Goal: Task Accomplishment & Management: Manage account settings

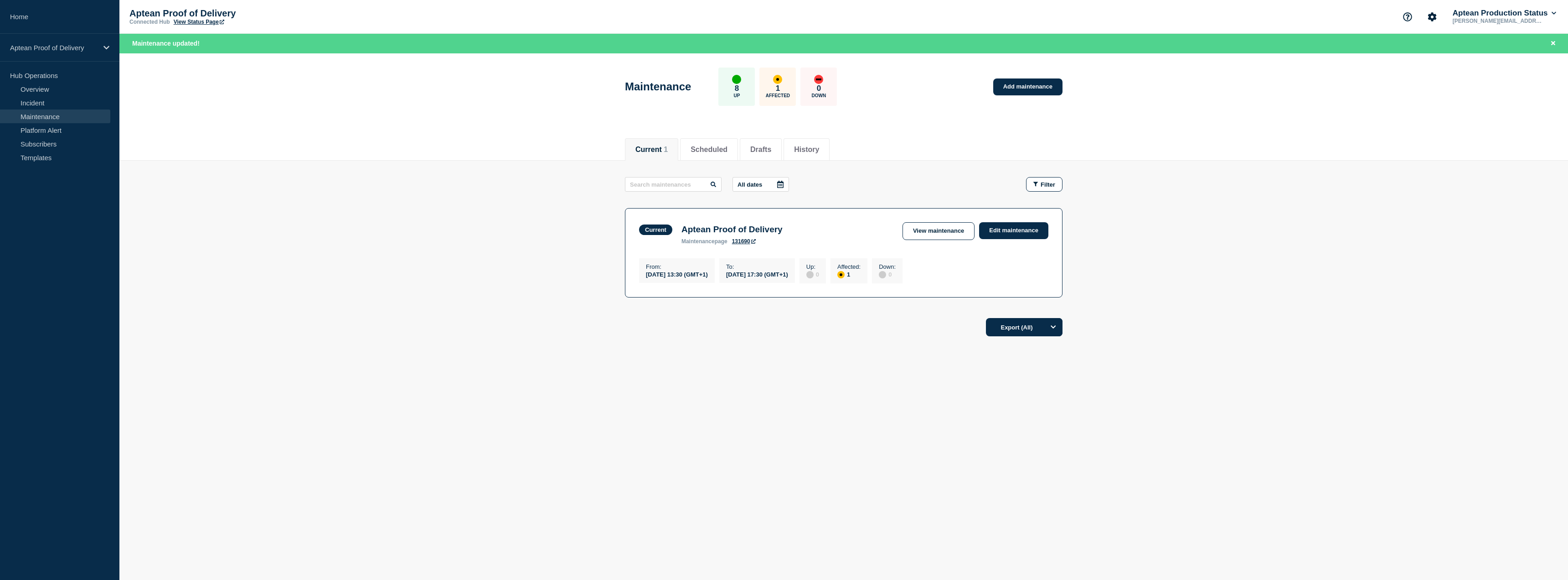
click at [470, 226] on main "All dates Filter Current 1 Affected Aptean Proof of Delivery From [DATE] 13:30 …" at bounding box center [843, 235] width 1449 height 150
click at [1034, 229] on link "Edit maintenance" at bounding box center [1013, 230] width 69 height 17
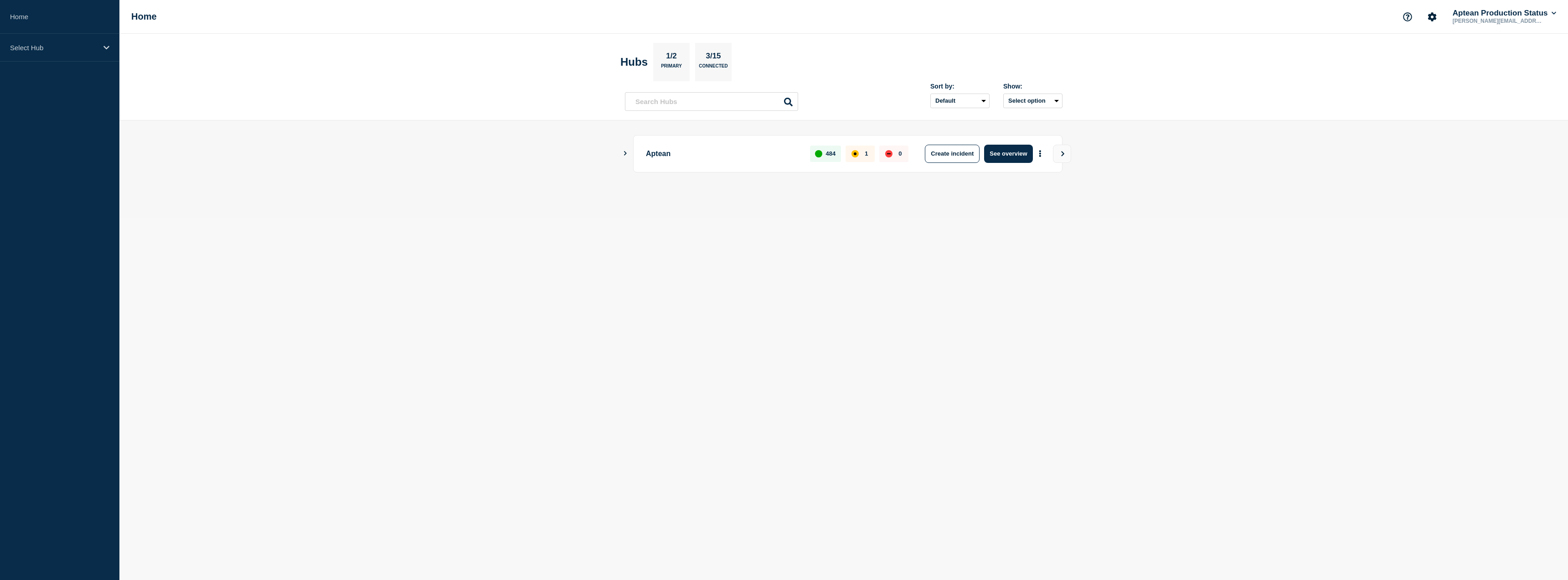
click at [622, 154] on icon "Show Connected Hubs" at bounding box center [625, 153] width 6 height 5
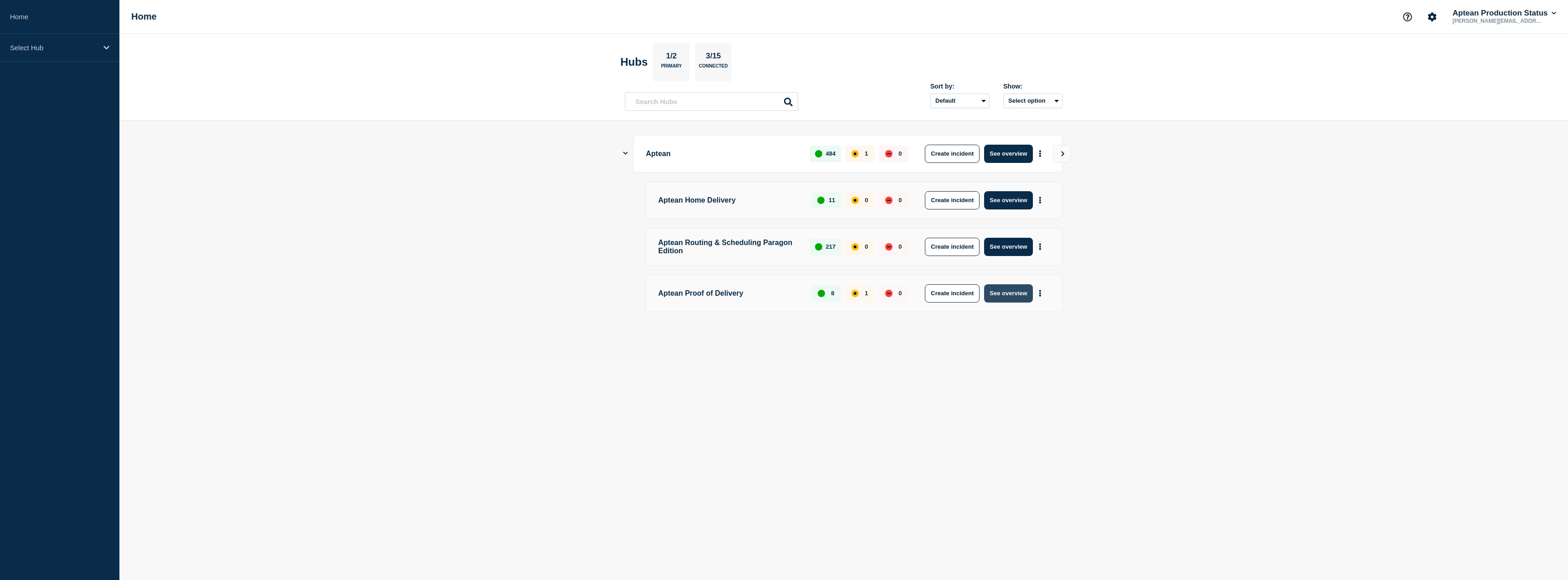
click at [1011, 296] on button "See overview" at bounding box center [1007, 293] width 48 height 18
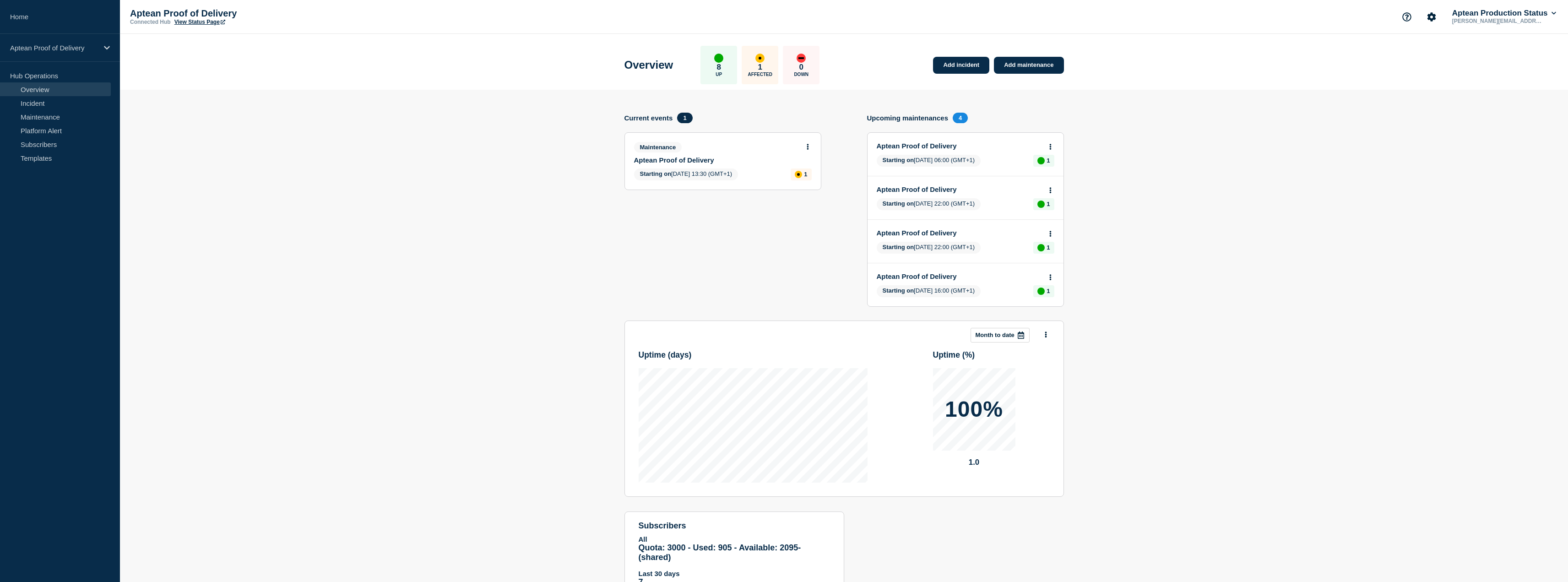
click at [686, 162] on link "Aptean Proof of Delivery" at bounding box center [716, 160] width 166 height 8
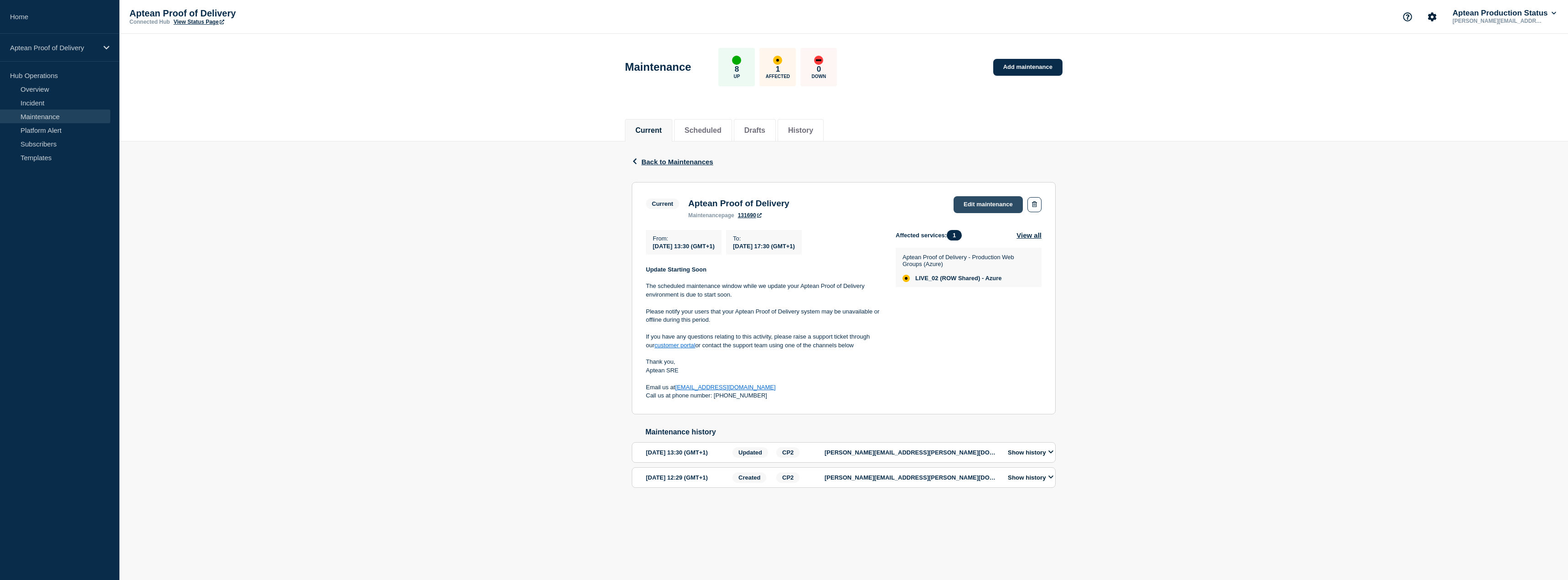
click at [986, 202] on link "Edit maintenance" at bounding box center [987, 204] width 69 height 17
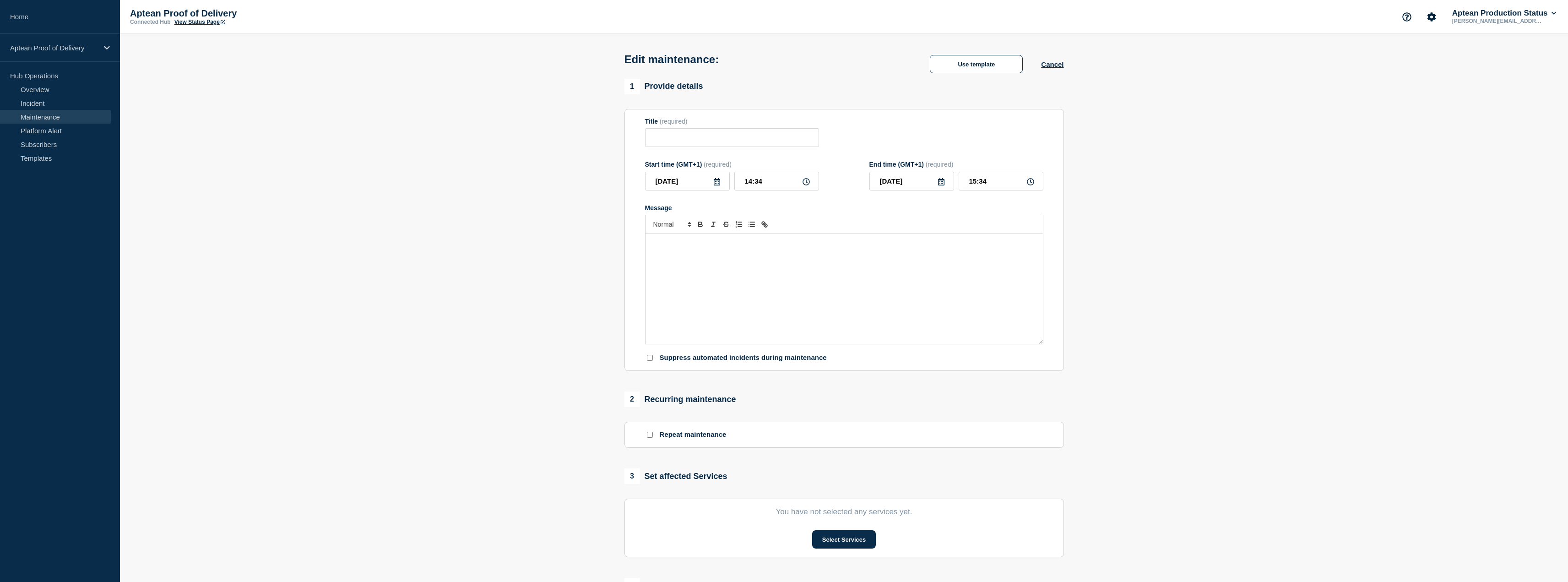
type input "Aptean Proof of Delivery"
type input "13:30"
type input "17:30"
checkbox input "false"
checkbox input "true"
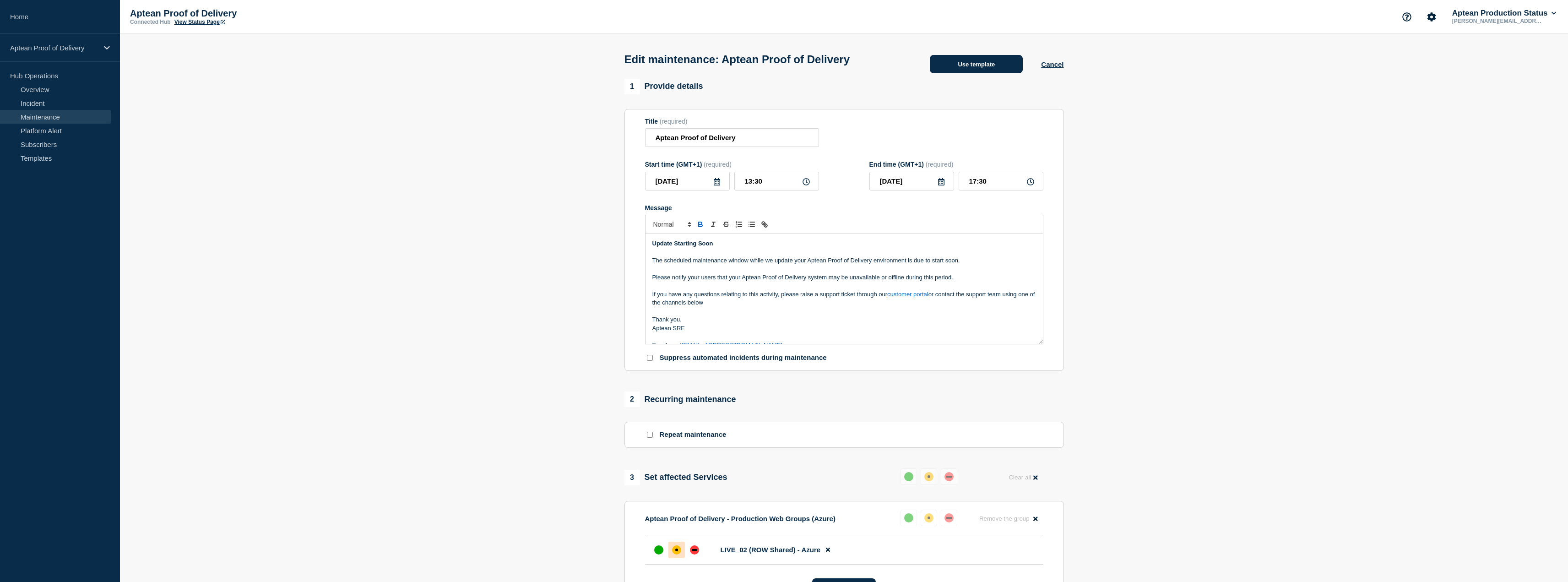
click at [991, 69] on button "Use template" at bounding box center [976, 63] width 93 height 18
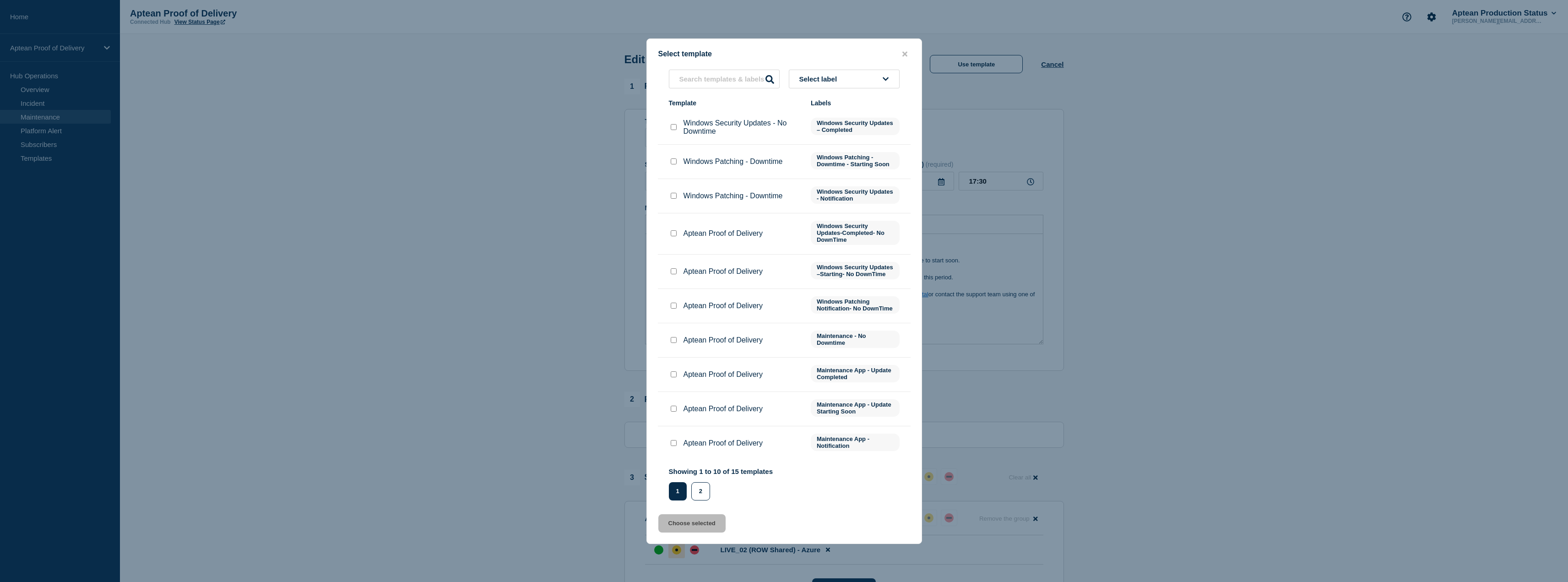
click at [674, 377] on input "Aptean Proof of Delivery checkbox" at bounding box center [673, 374] width 6 height 6
checkbox input "true"
click at [686, 532] on button "Choose selected" at bounding box center [692, 523] width 67 height 18
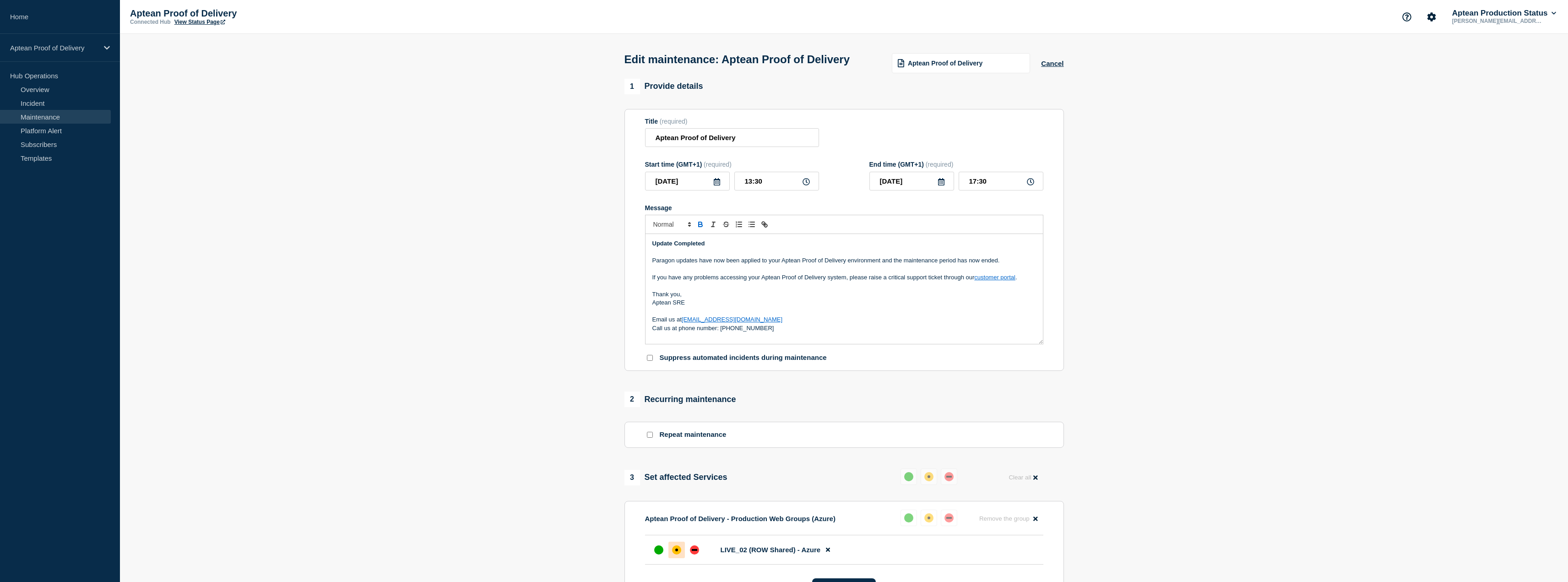
click at [778, 298] on p "Thank you," at bounding box center [844, 294] width 384 height 8
click at [691, 315] on p "Message" at bounding box center [844, 311] width 384 height 8
click at [697, 306] on p "Aptean SRE" at bounding box center [844, 302] width 384 height 8
click at [784, 315] on p "Message" at bounding box center [844, 311] width 384 height 8
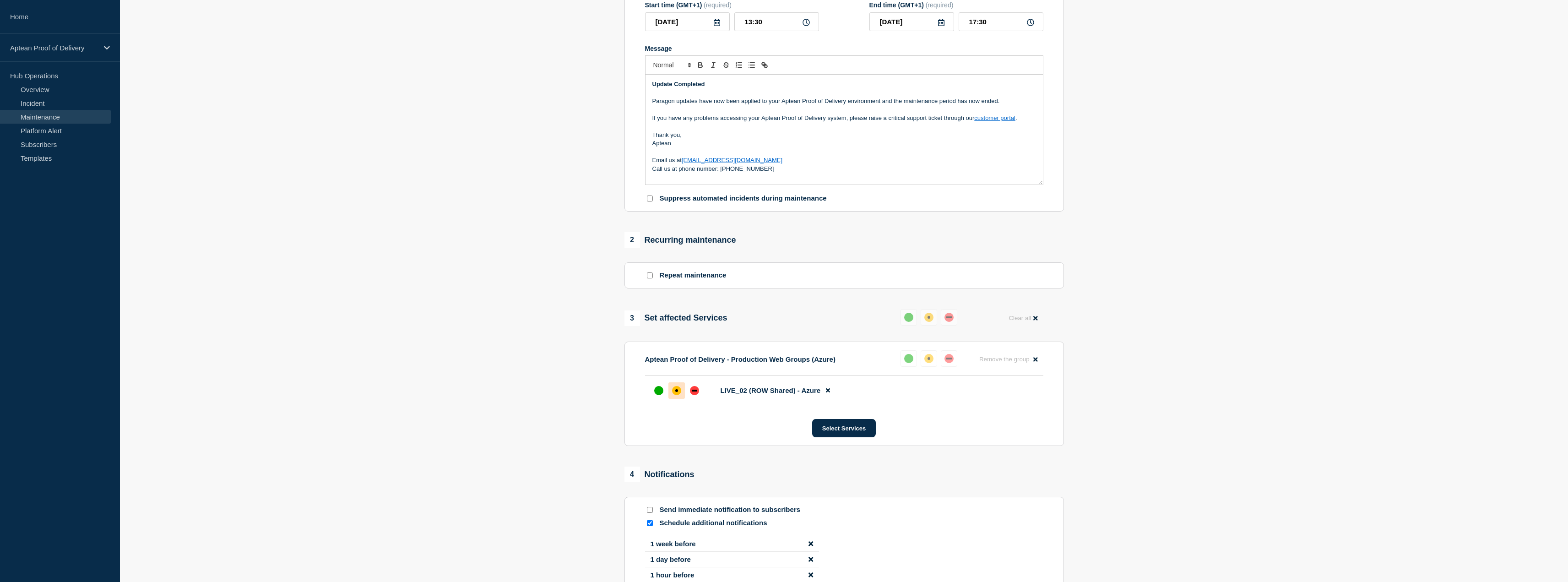
scroll to position [183, 0]
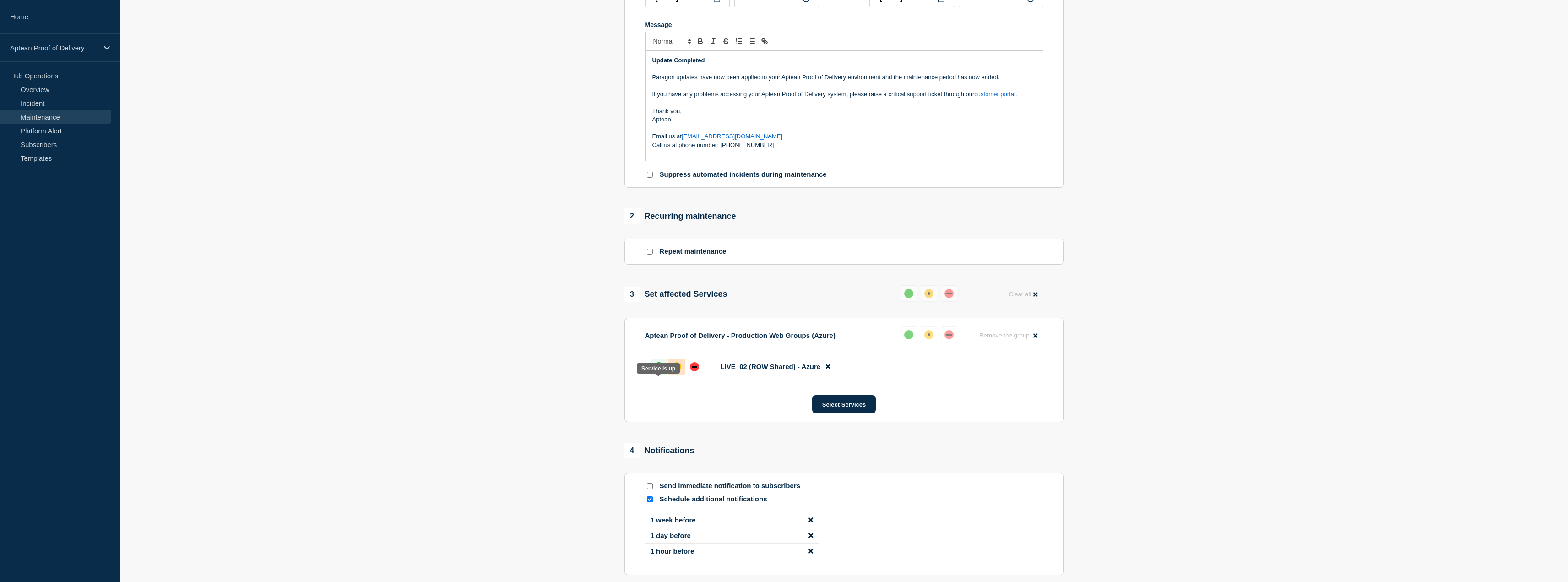
click at [651, 375] on div at bounding box center [659, 366] width 17 height 17
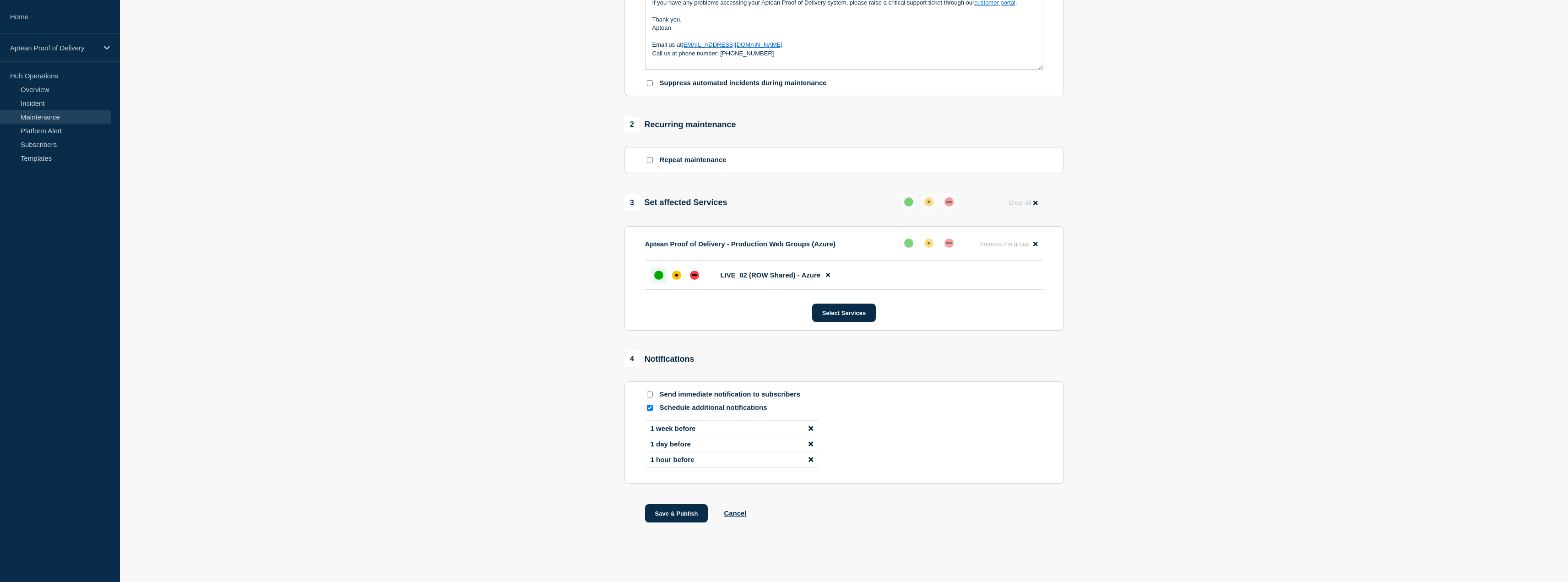
scroll to position [291, 0]
click at [688, 511] on button "Save & Publish" at bounding box center [676, 513] width 63 height 18
